Goal: Task Accomplishment & Management: Manage account settings

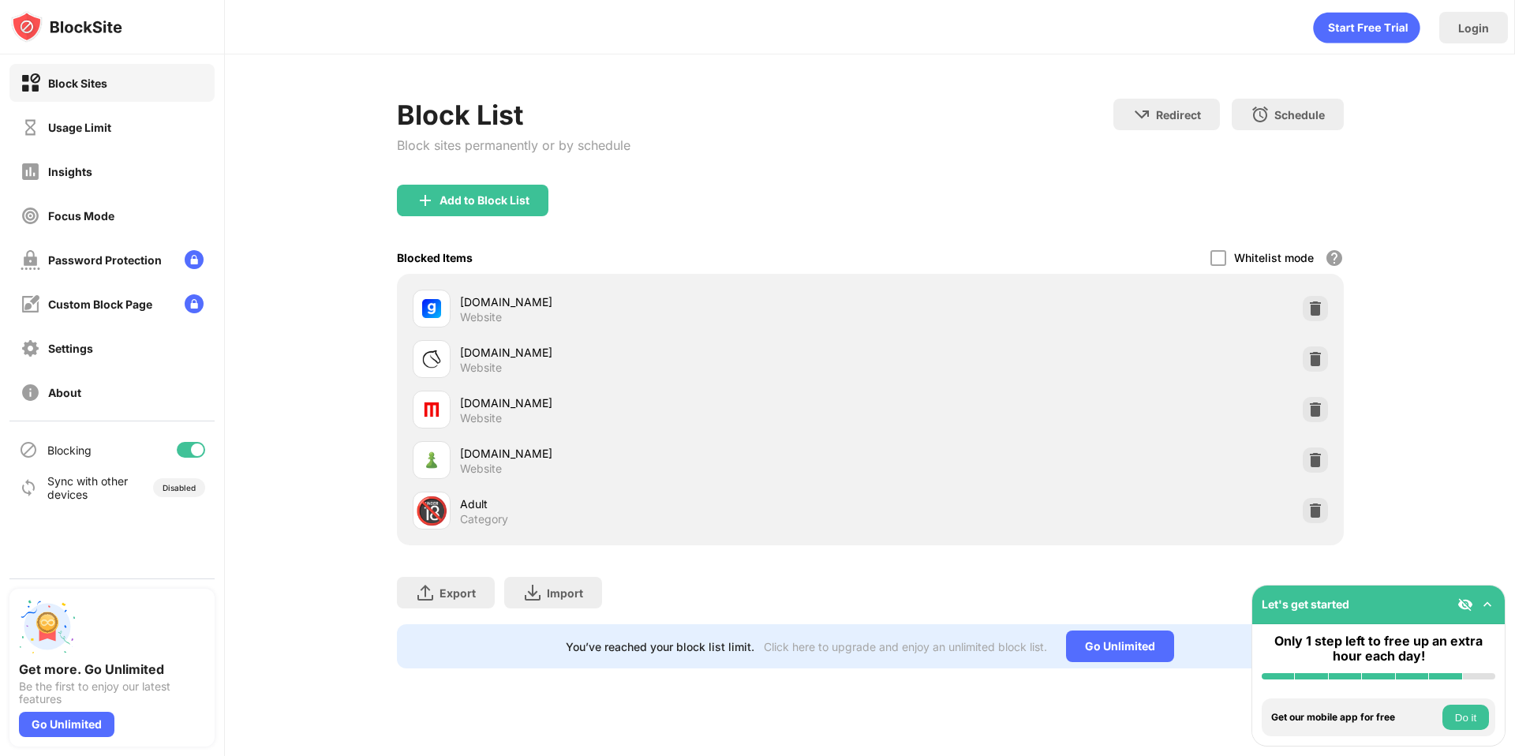
click at [1304, 454] on div at bounding box center [1315, 459] width 25 height 25
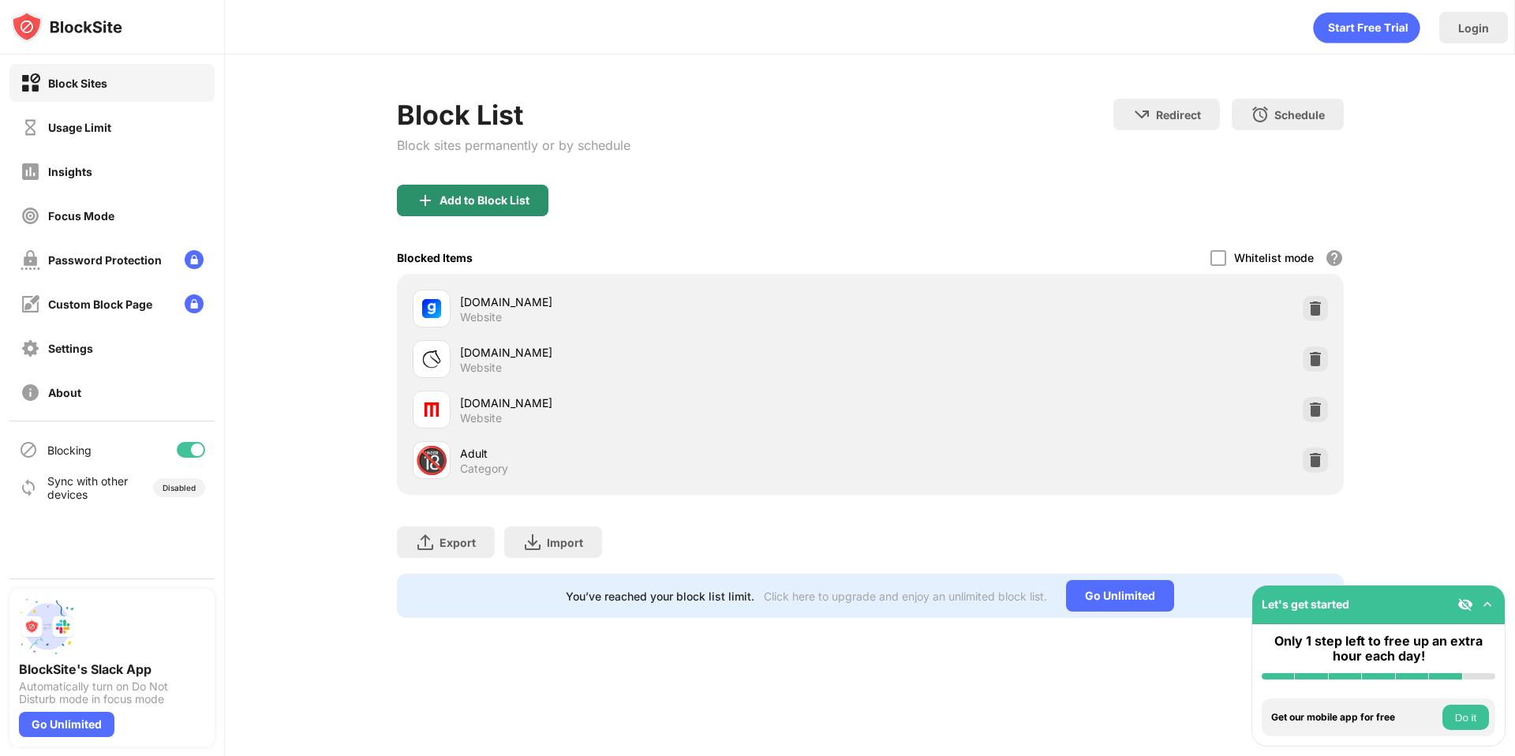
click at [485, 200] on div "Add to Block List" at bounding box center [485, 200] width 90 height 13
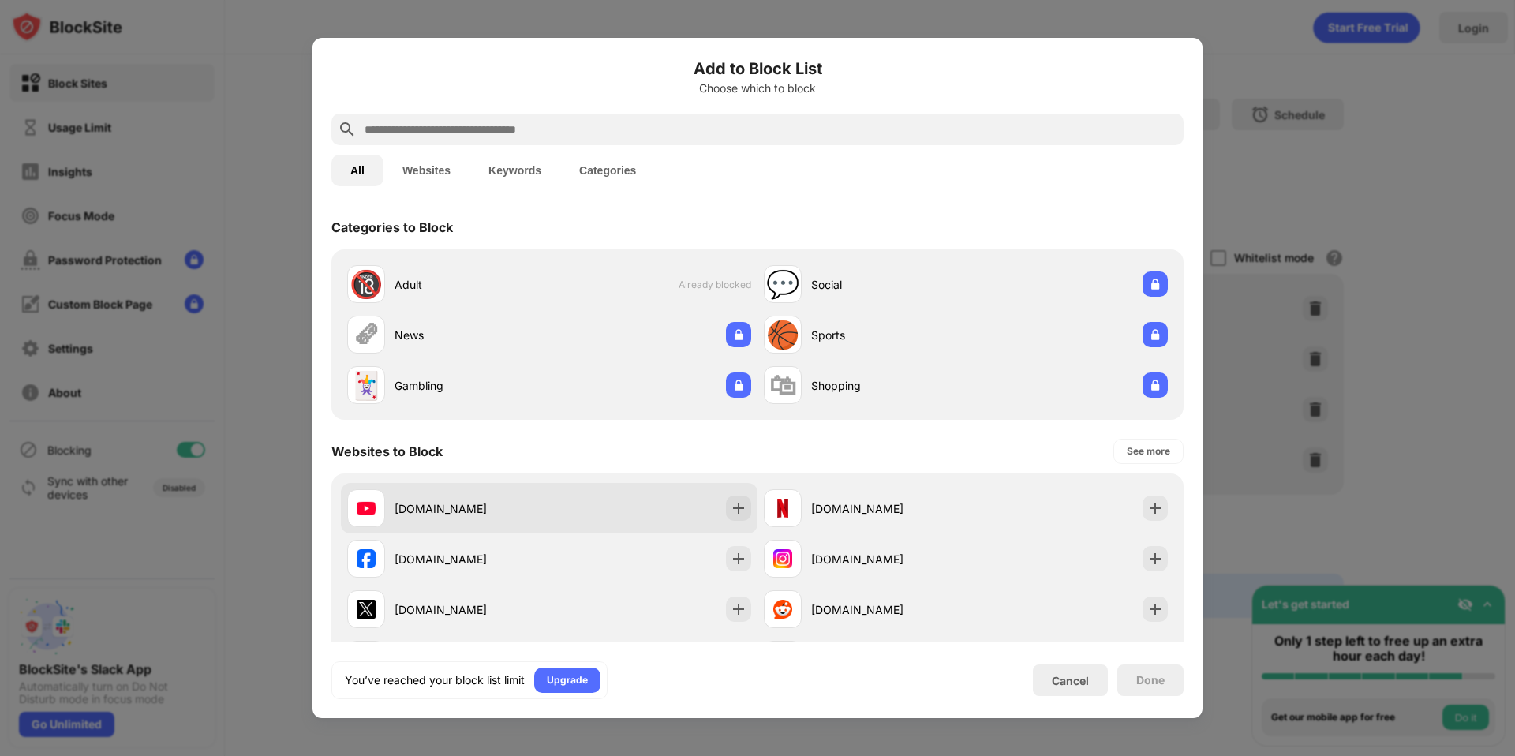
click at [726, 501] on div at bounding box center [738, 508] width 25 height 25
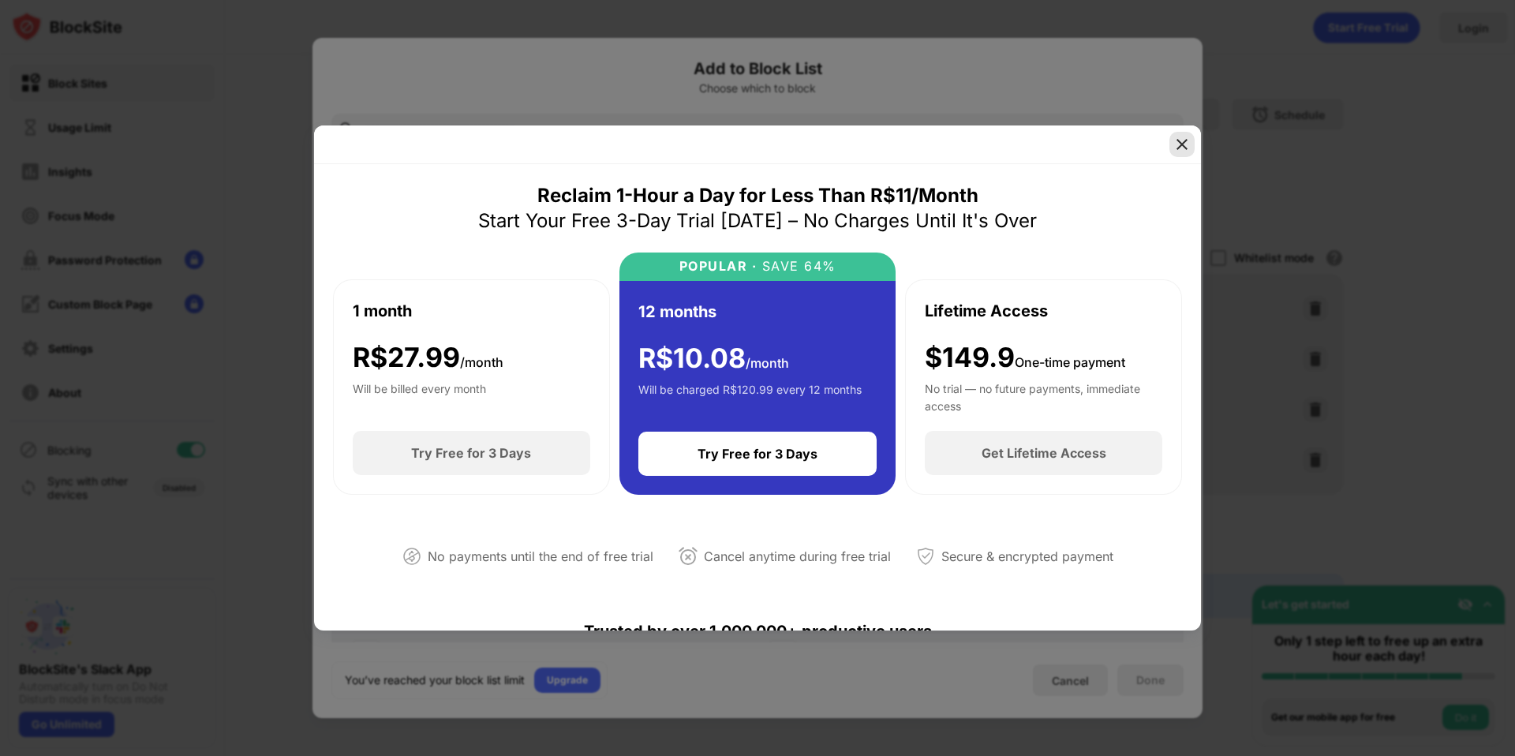
click at [1183, 148] on img at bounding box center [1182, 145] width 16 height 16
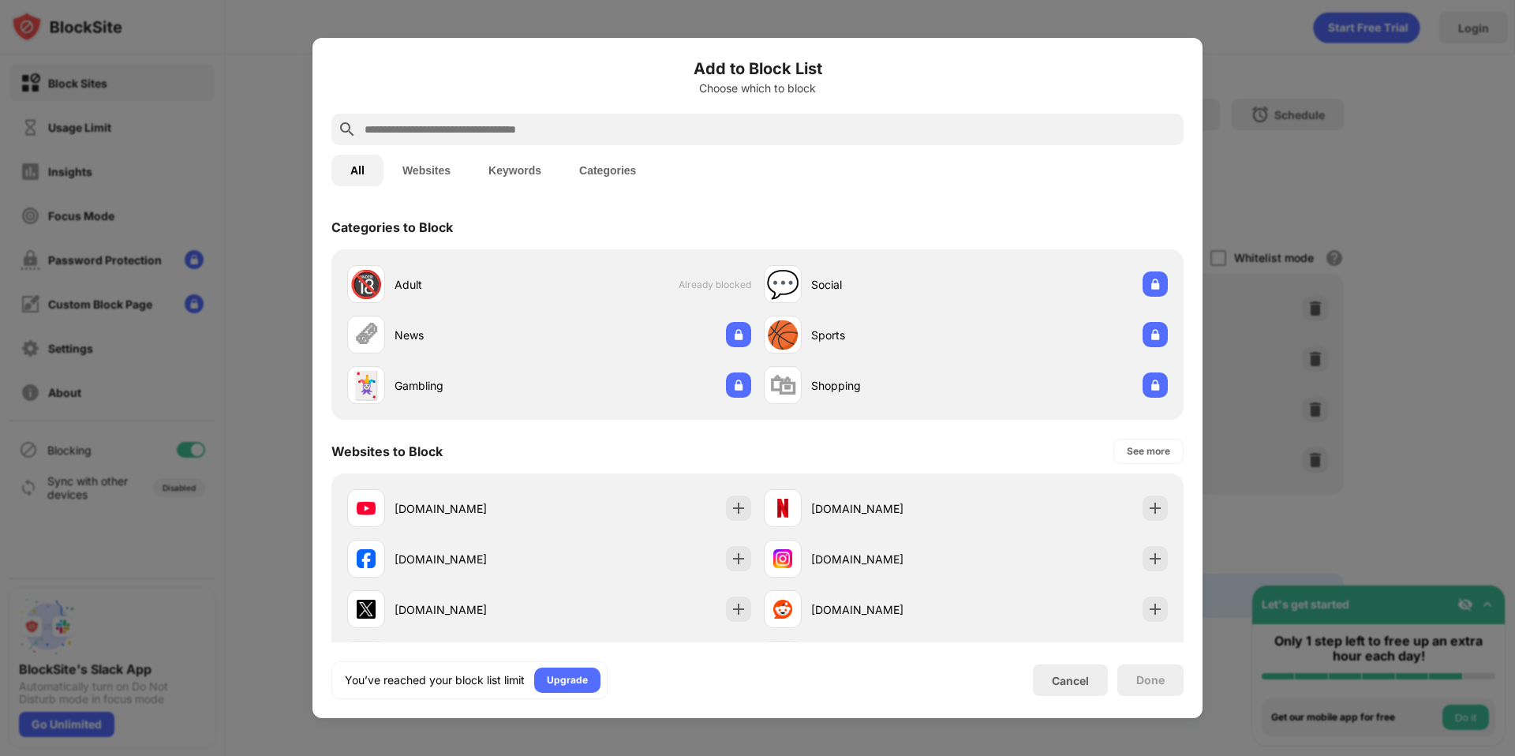
click at [1183, 148] on div "All Websites Keywords Categories" at bounding box center [757, 170] width 852 height 51
click at [1471, 45] on div at bounding box center [757, 378] width 1515 height 756
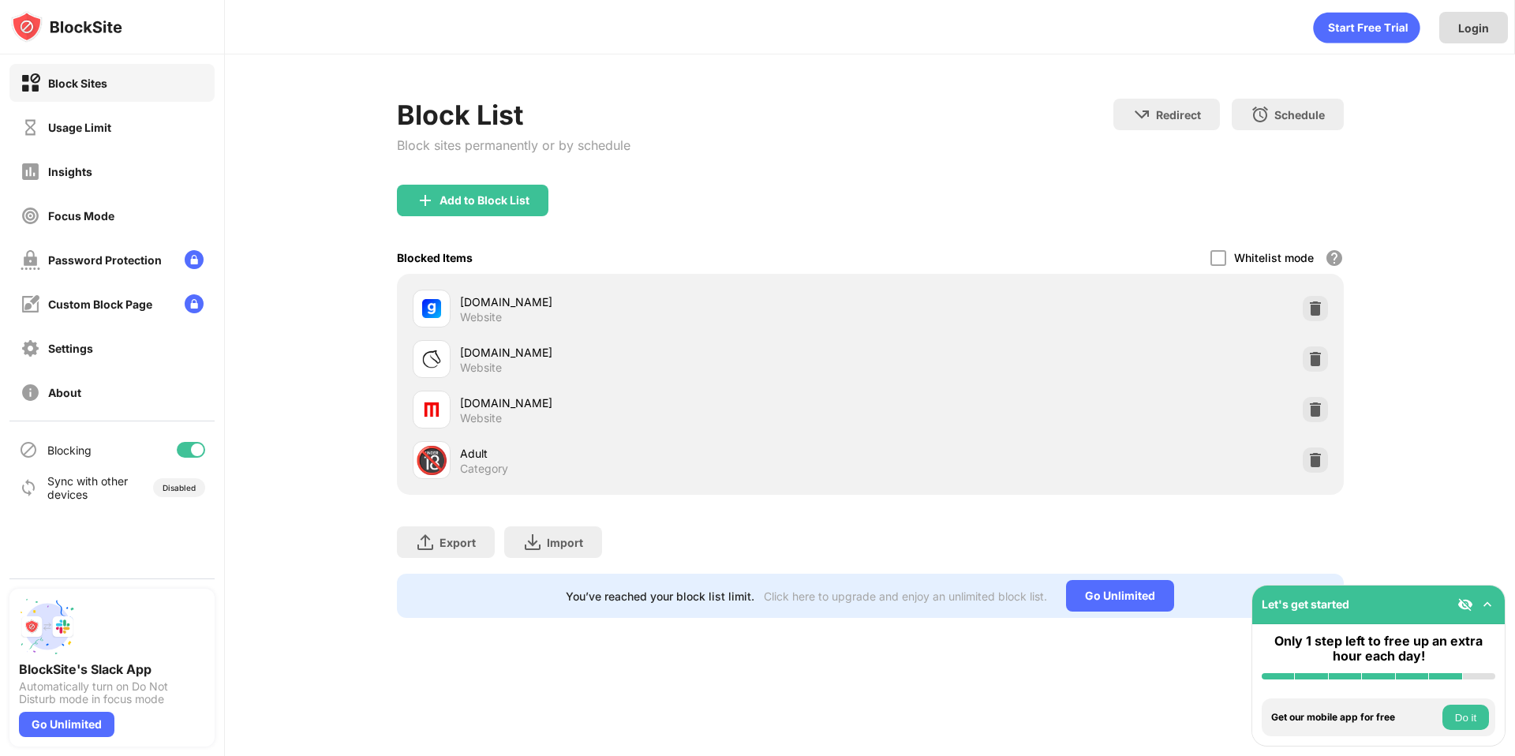
click at [1463, 37] on div "Login" at bounding box center [1473, 28] width 69 height 32
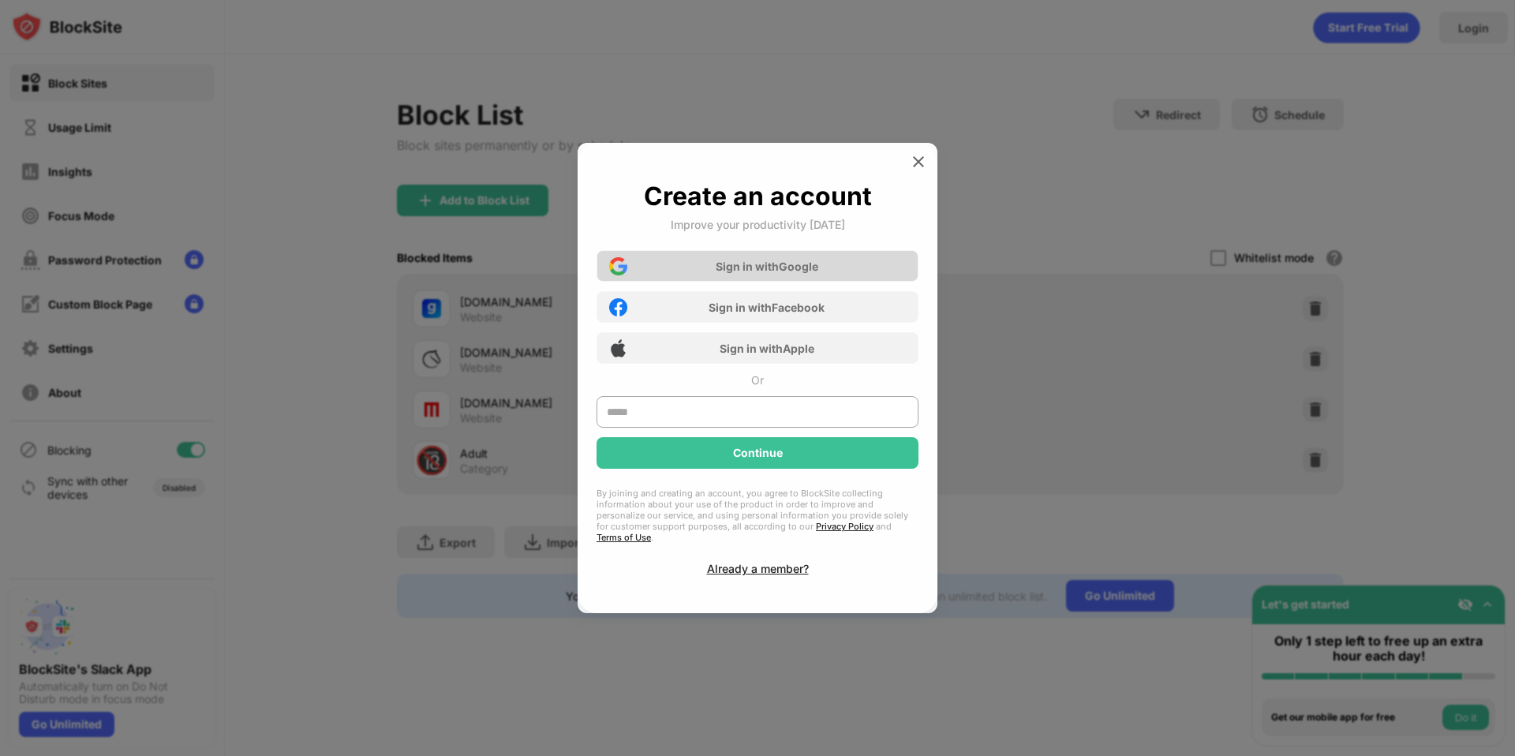
click at [785, 273] on div "Sign in with Google" at bounding box center [767, 266] width 103 height 13
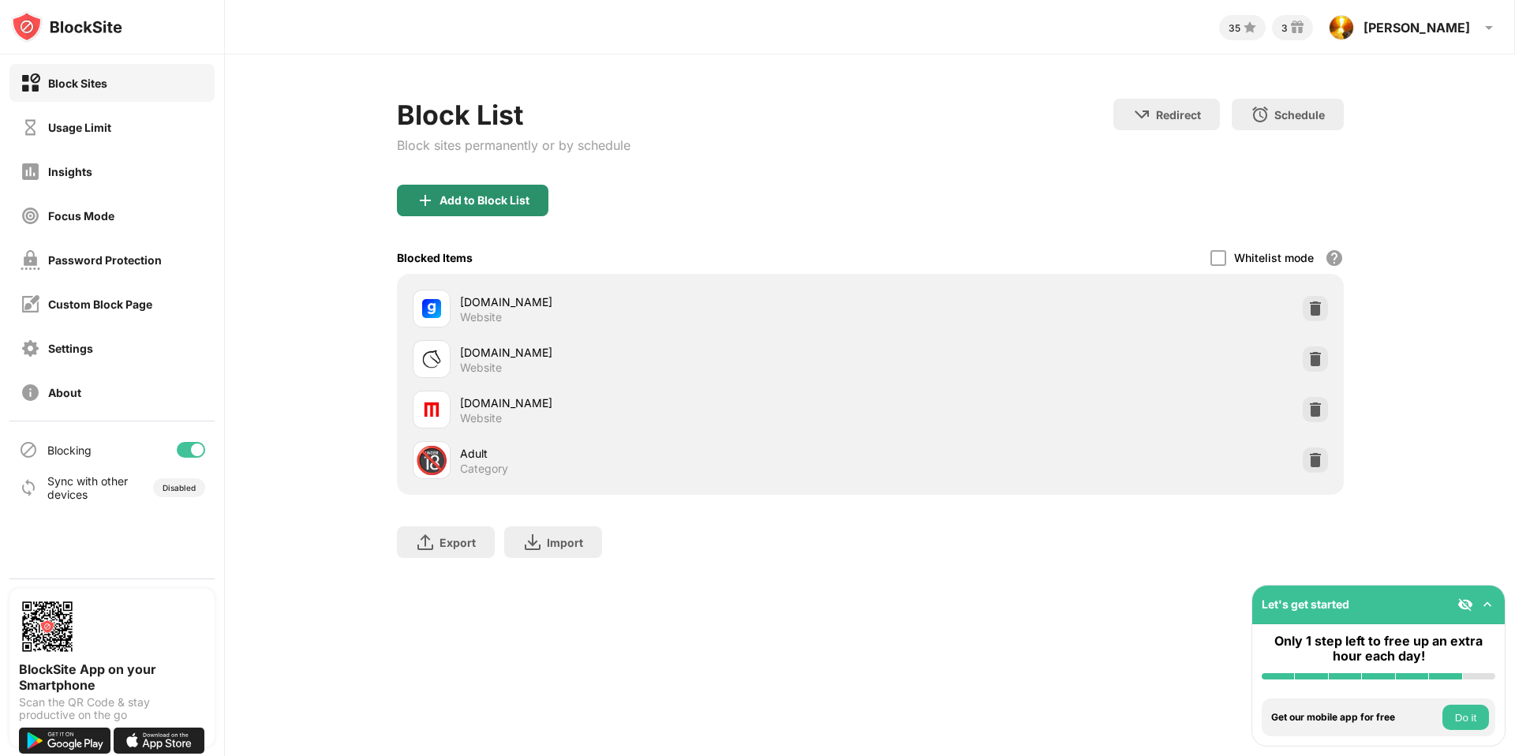
click at [481, 189] on div "Add to Block List" at bounding box center [473, 201] width 152 height 32
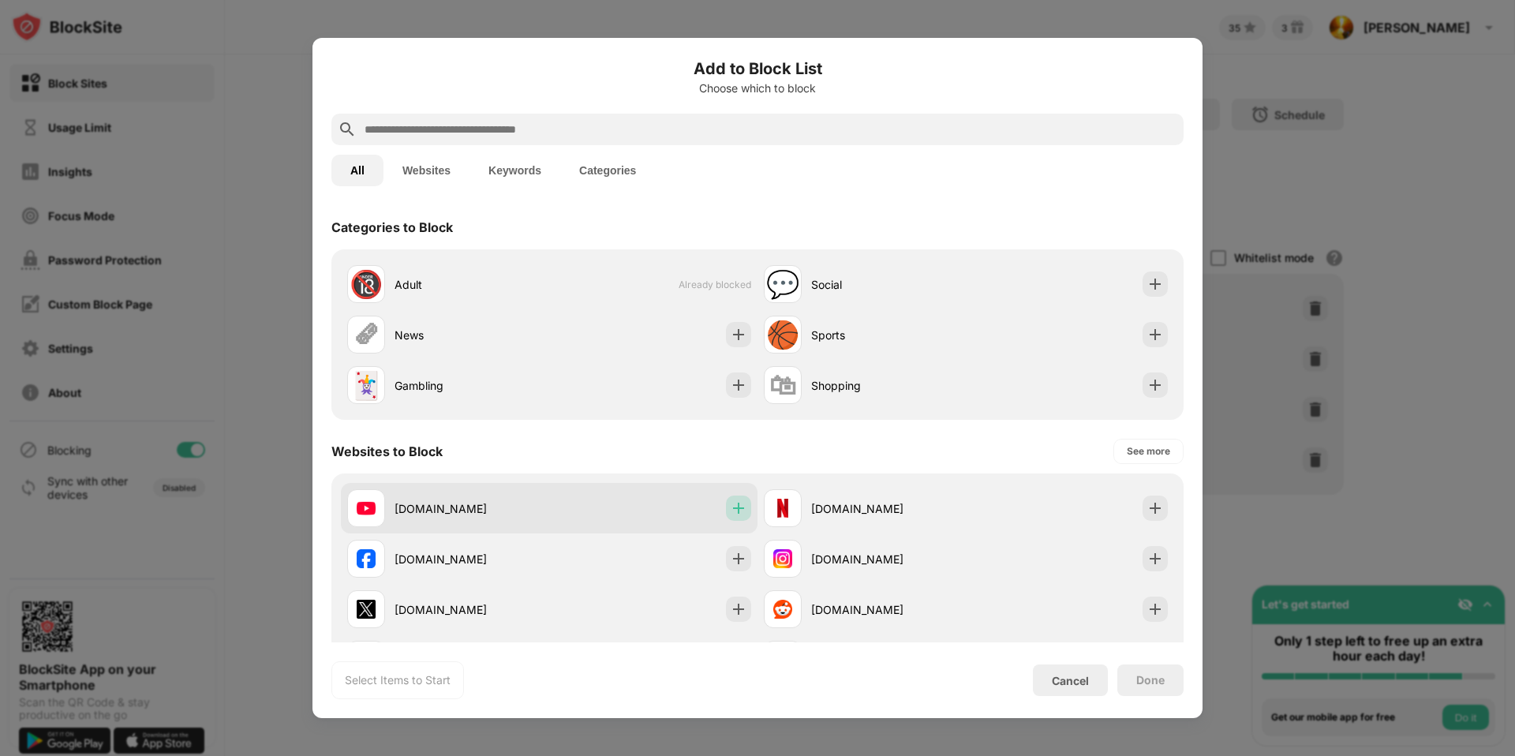
click at [739, 510] on img at bounding box center [739, 508] width 16 height 16
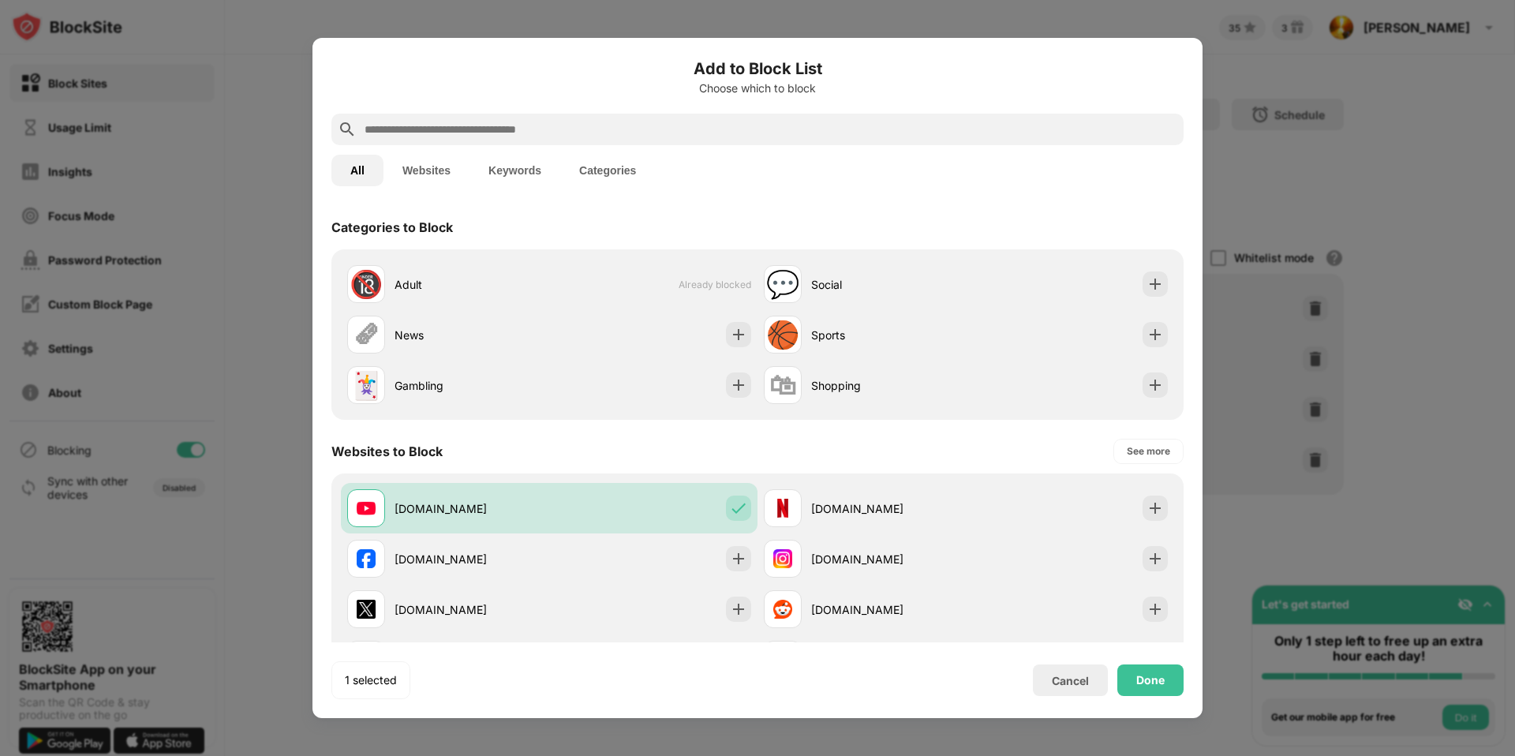
click at [526, 138] on input "text" at bounding box center [770, 129] width 814 height 19
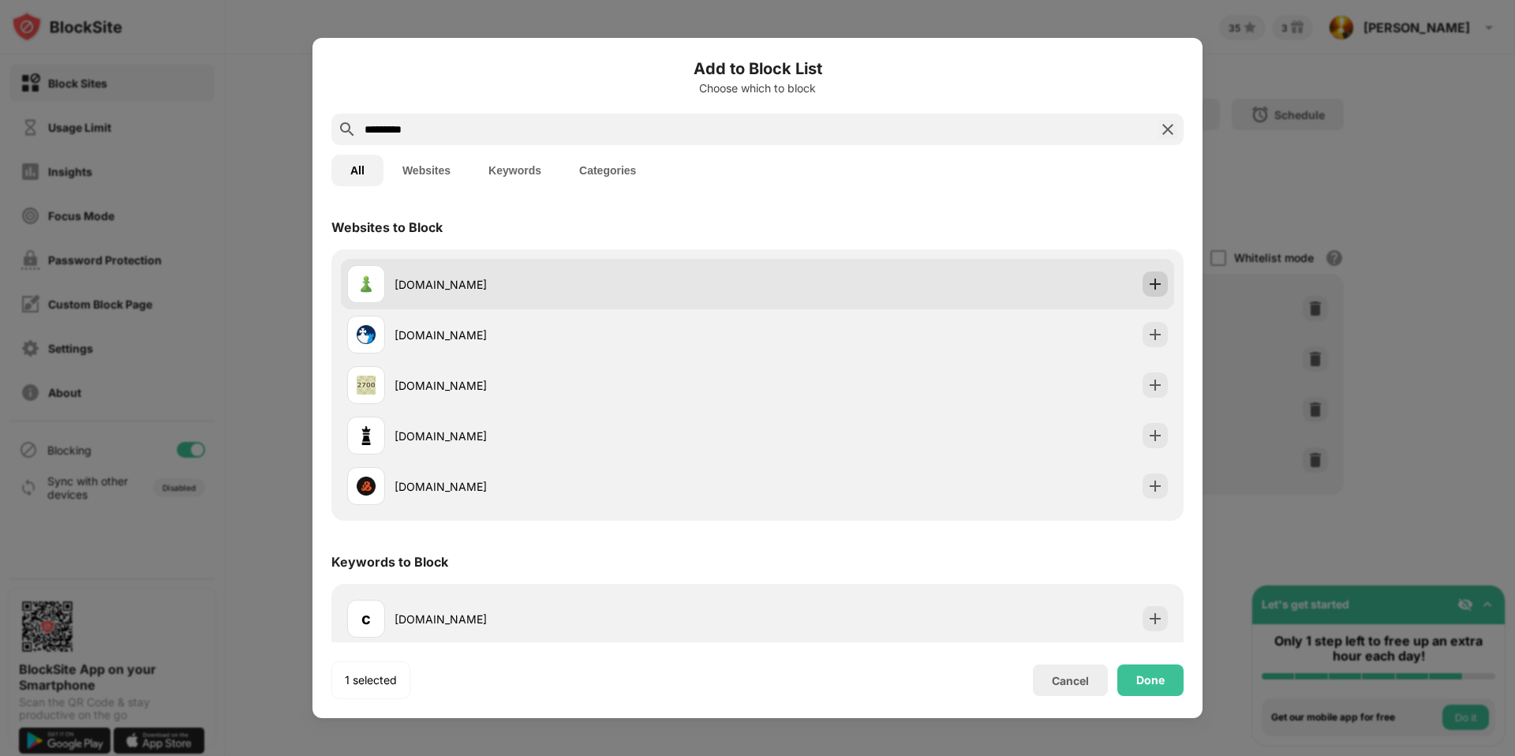
type input "*********"
click at [1150, 277] on img at bounding box center [1155, 284] width 16 height 16
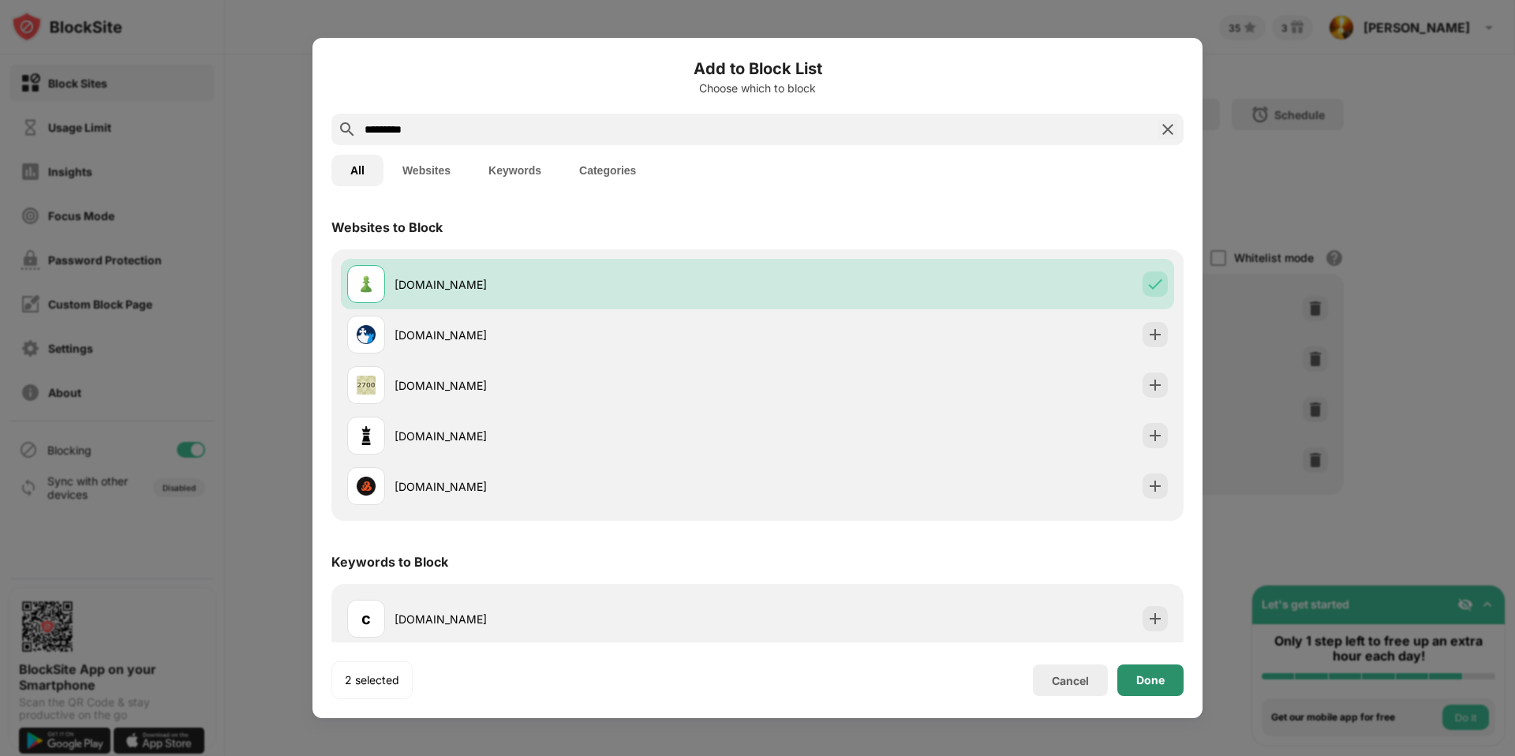
click at [1159, 687] on div "Done" at bounding box center [1150, 680] width 66 height 32
